Goal: Task Accomplishment & Management: Manage account settings

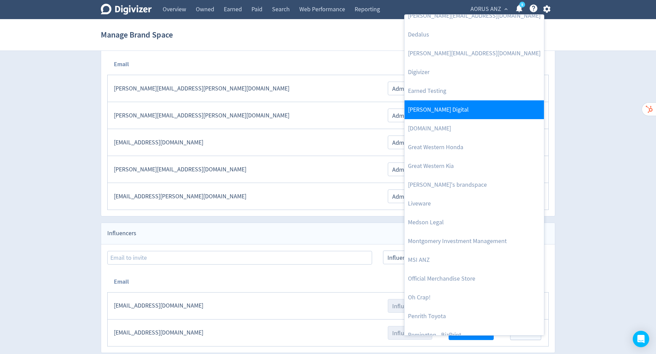
scroll to position [146, 0]
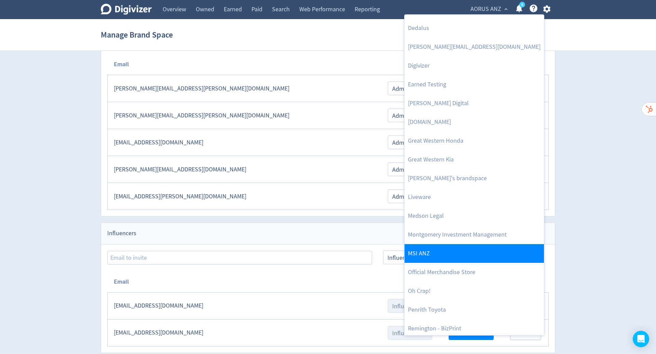
click at [484, 248] on link "MSI ANZ" at bounding box center [473, 253] width 139 height 19
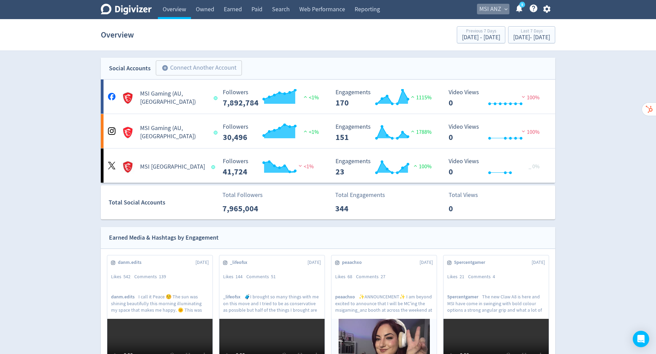
click at [501, 8] on button "MSI ANZ expand_more" at bounding box center [493, 9] width 32 height 11
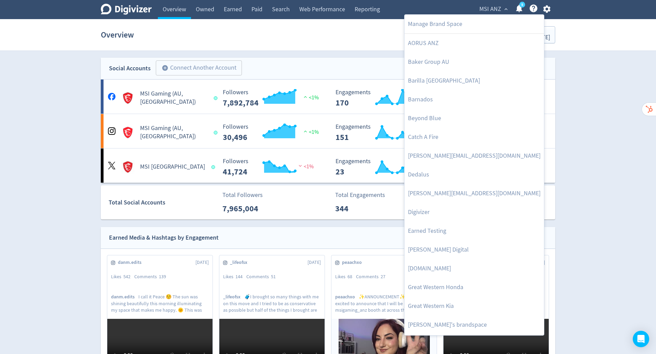
click at [599, 76] on div at bounding box center [328, 177] width 656 height 354
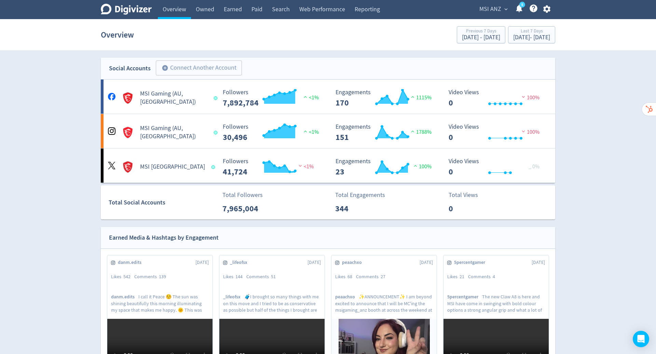
click at [486, 4] on span "MSI ANZ" at bounding box center [490, 9] width 22 height 11
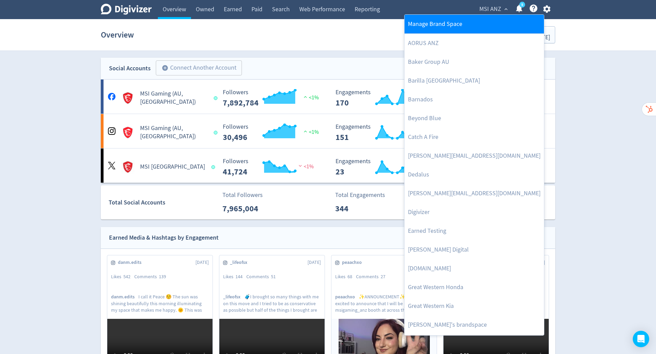
click at [475, 25] on link "Manage Brand Space" at bounding box center [473, 24] width 139 height 19
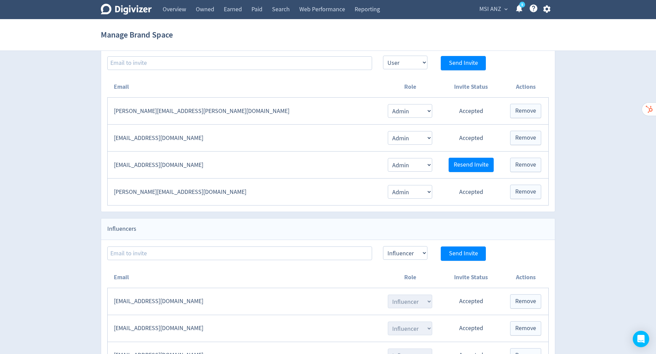
scroll to position [194, 0]
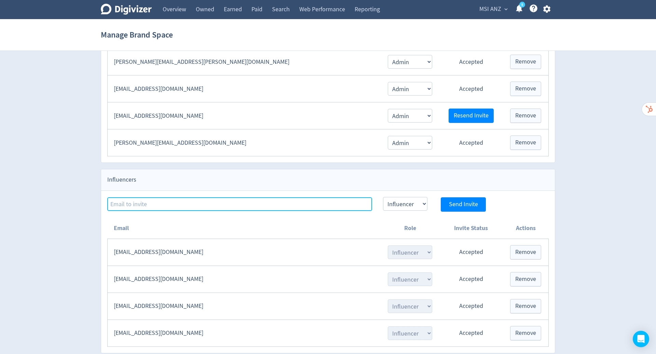
click at [213, 198] on input at bounding box center [239, 204] width 265 height 14
paste input "[EMAIL_ADDRESS][DOMAIN_NAME]"
type input "[EMAIL_ADDRESS][DOMAIN_NAME]"
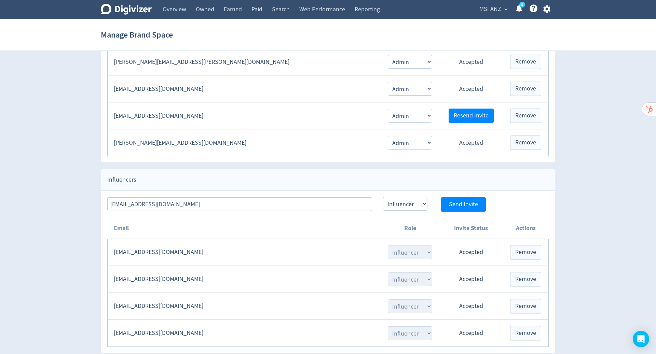
click at [578, 206] on div "Digivizer Logo [PERSON_NAME] Logo Overview Owned Earned Paid Search Web Perform…" at bounding box center [328, 80] width 656 height 548
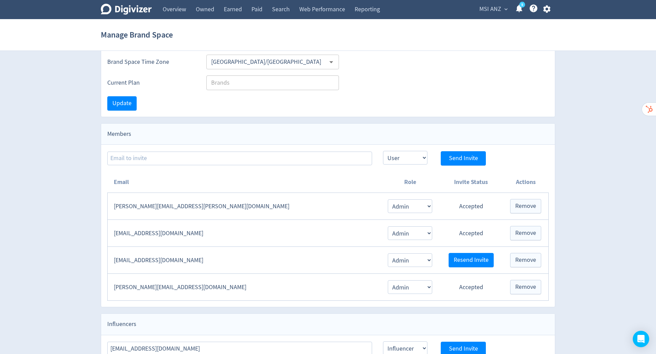
scroll to position [0, 0]
